Goal: Navigation & Orientation: Go to known website

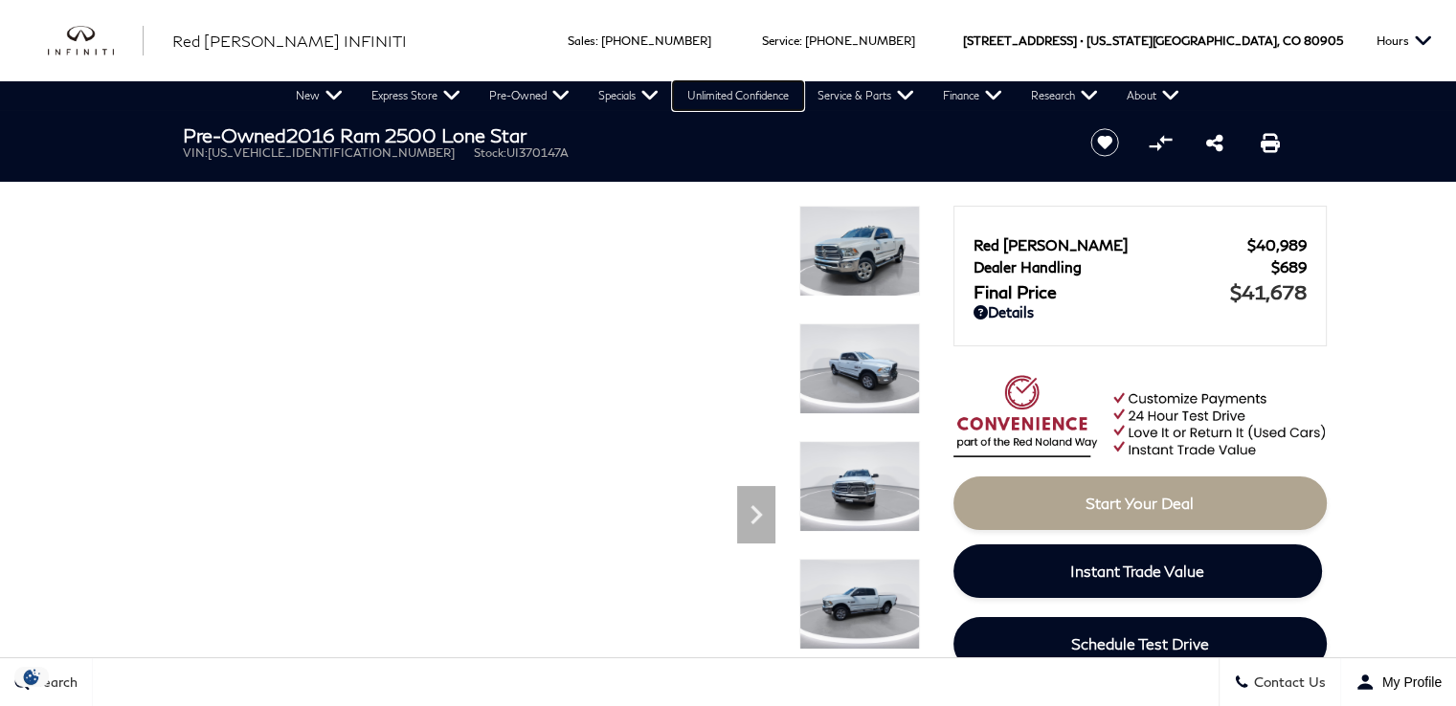
click at [739, 97] on link "Unlimited Confidence" at bounding box center [738, 95] width 130 height 29
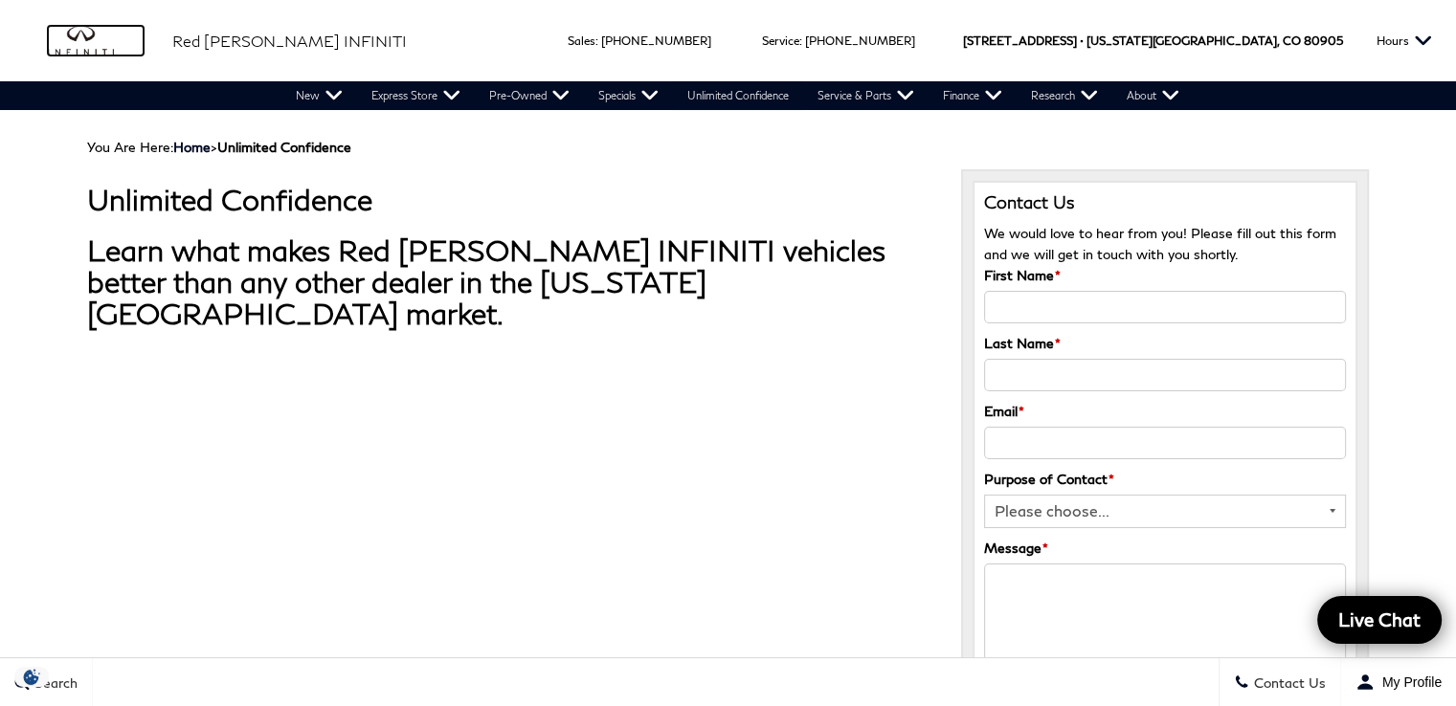
click at [87, 37] on img "infiniti" at bounding box center [96, 41] width 96 height 31
